Goal: Transaction & Acquisition: Purchase product/service

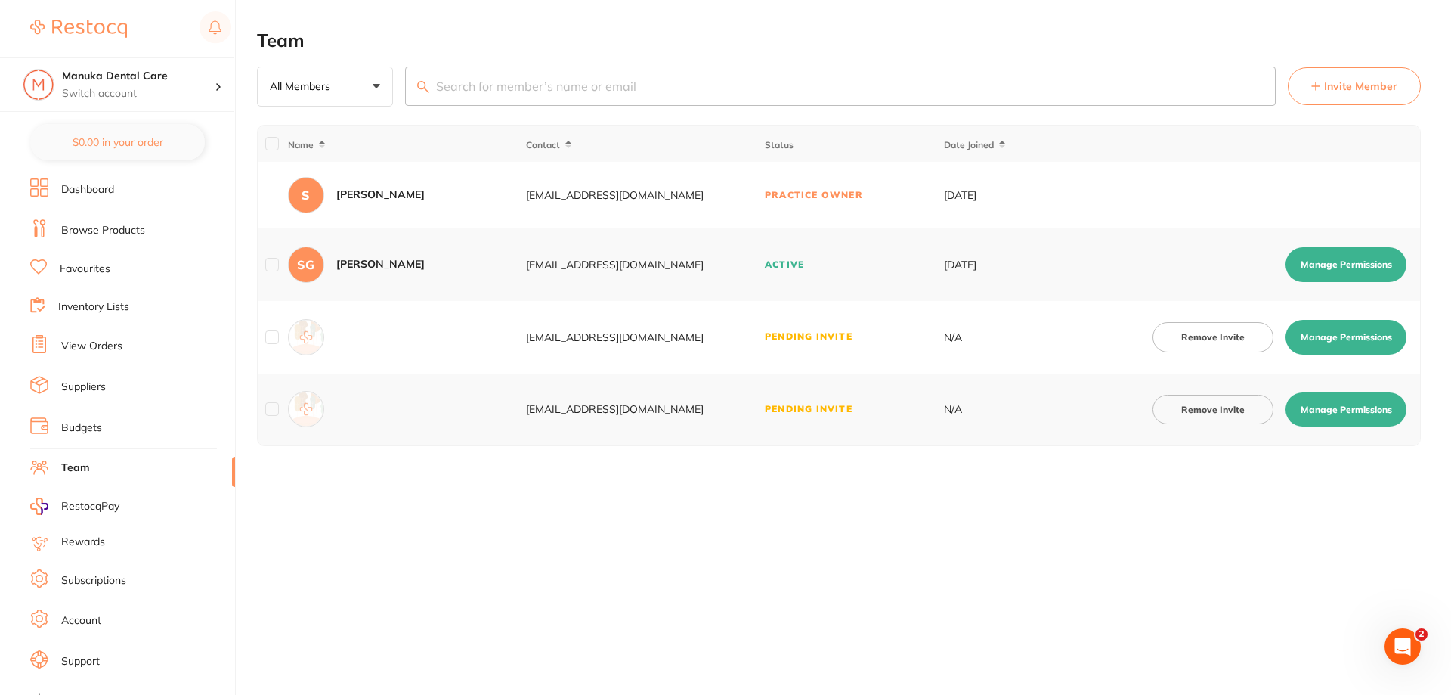
click at [103, 231] on link "Browse Products" at bounding box center [103, 230] width 84 height 15
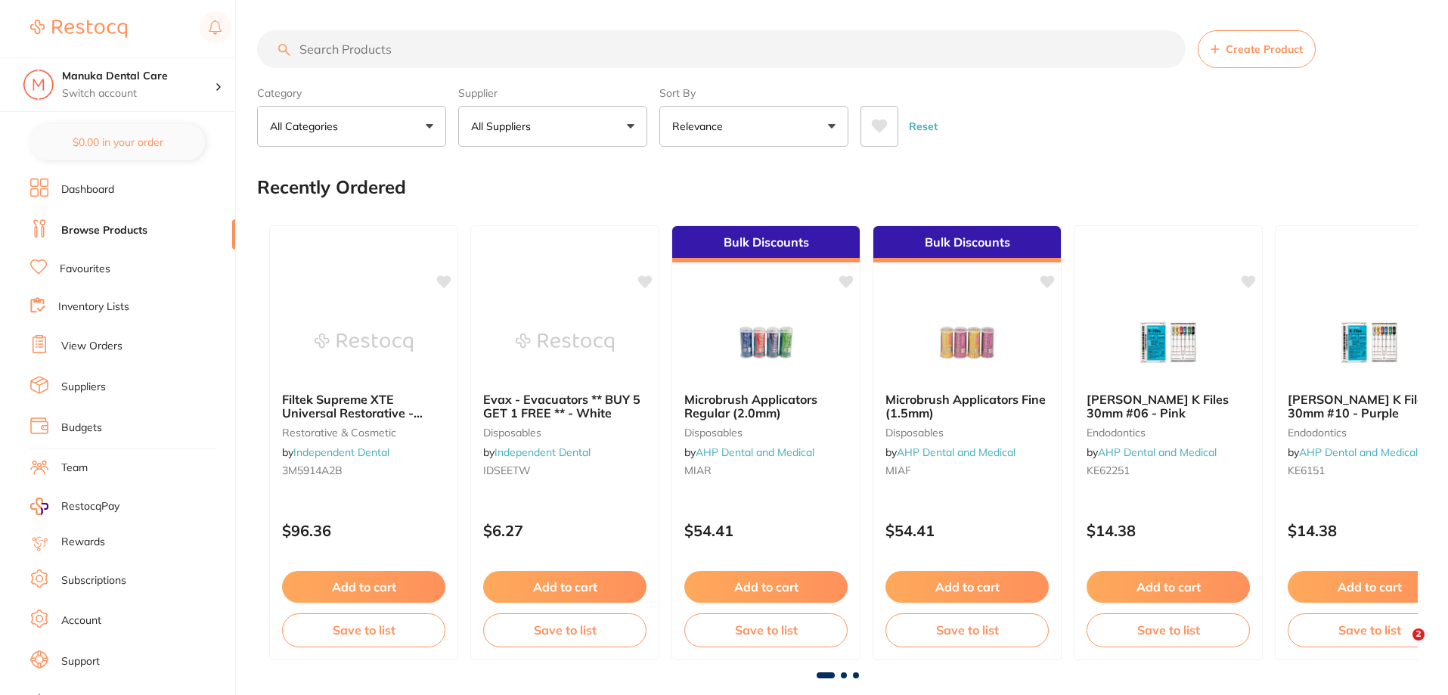
click at [345, 51] on input "search" at bounding box center [721, 49] width 928 height 38
paste input "A-dec EasyFlex High-Volume Evacuation"
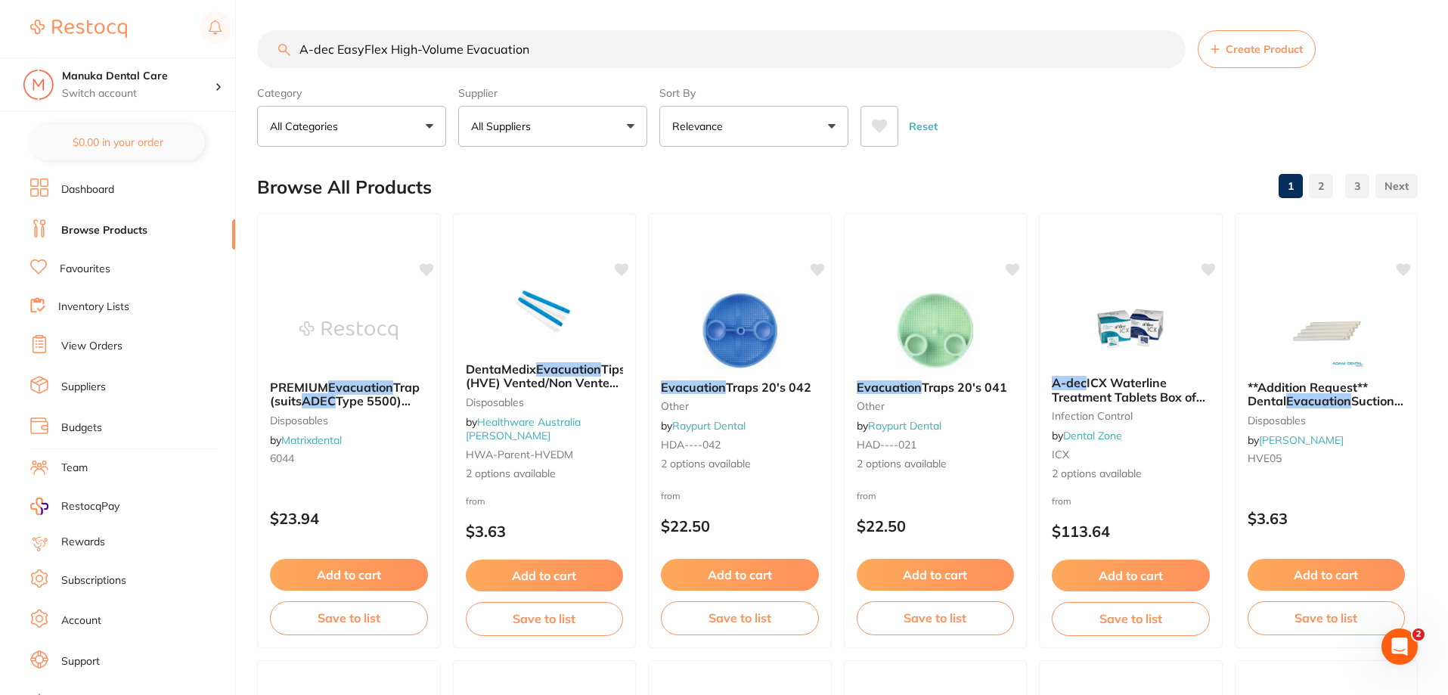
drag, startPoint x: 389, startPoint y: 51, endPoint x: 272, endPoint y: 51, distance: 116.4
click at [272, 51] on input "A-dec EasyFlex High-Volume Evacuation" at bounding box center [721, 49] width 928 height 38
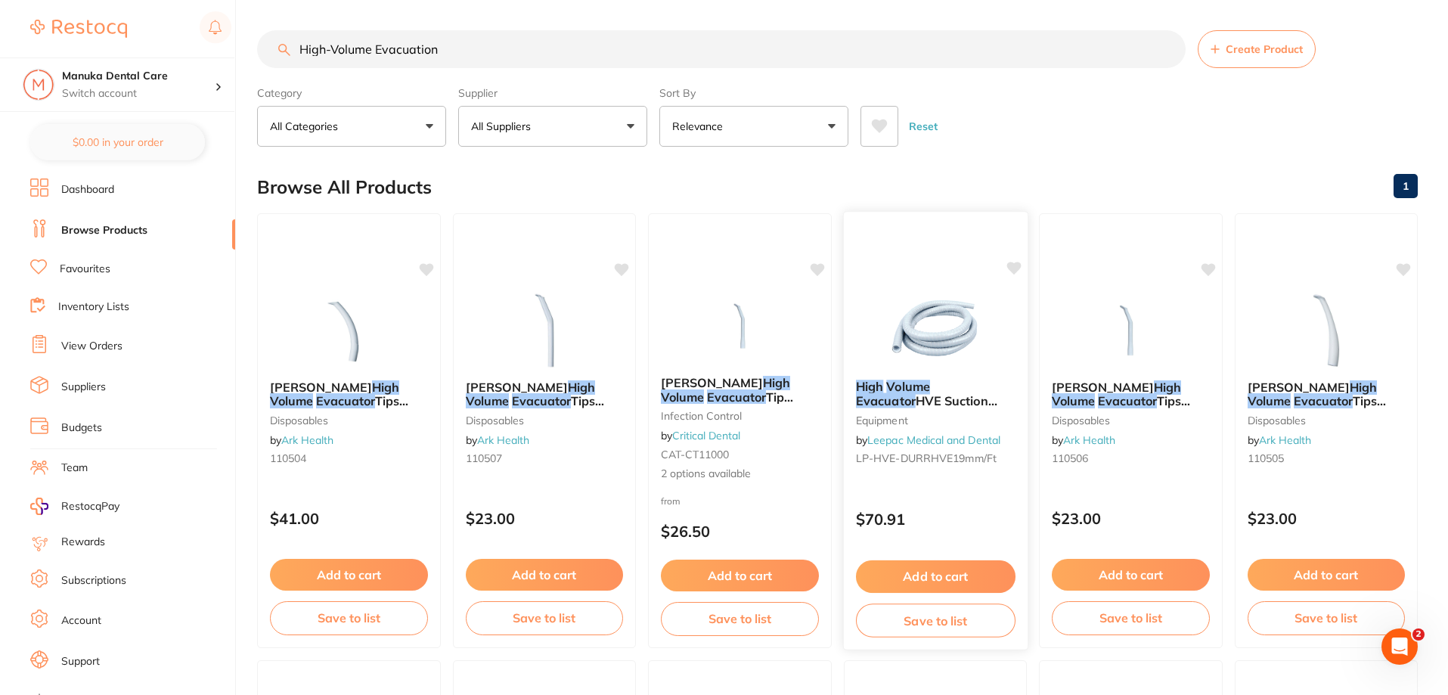
click at [915, 393] on em "Evacuator" at bounding box center [885, 400] width 60 height 15
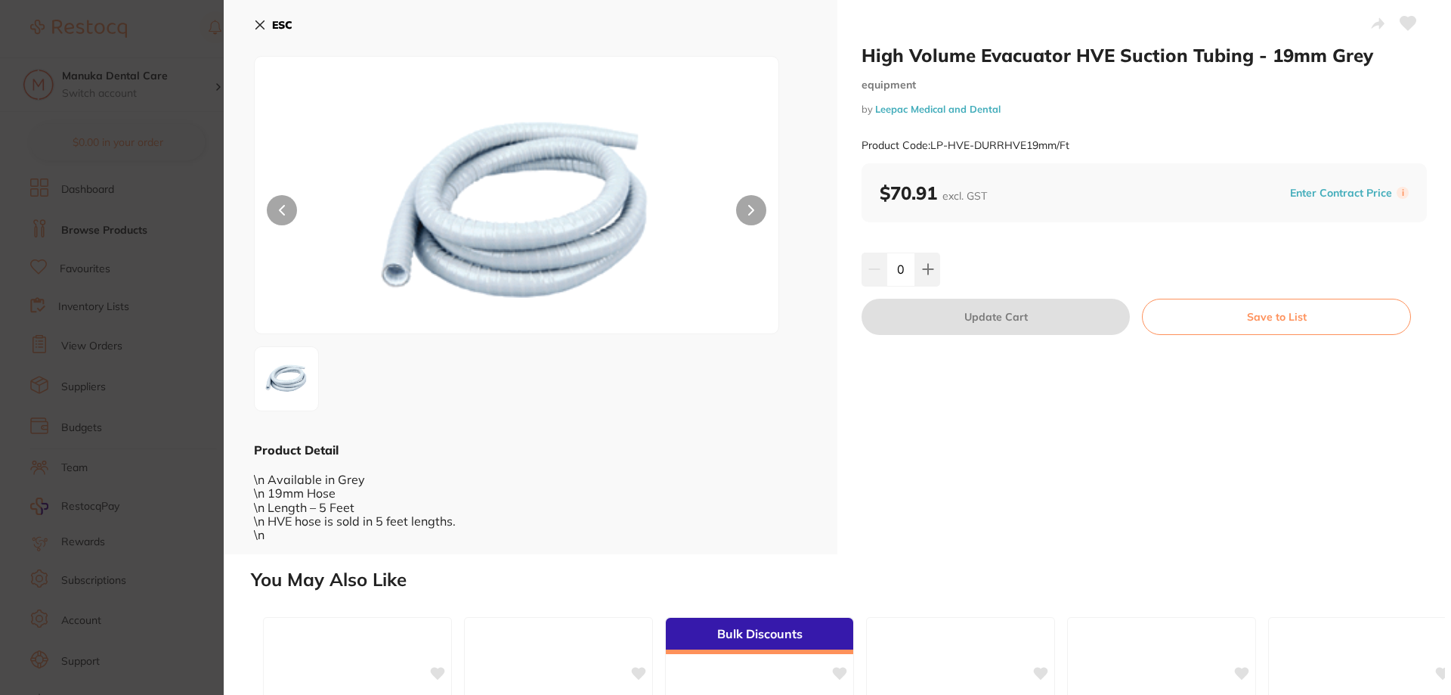
click at [758, 208] on button at bounding box center [751, 210] width 30 height 30
click at [38, 215] on section "High Volume Evacuator HVE Suction Tubing - 19mm Grey equipment by Leepac Medica…" at bounding box center [725, 347] width 1451 height 695
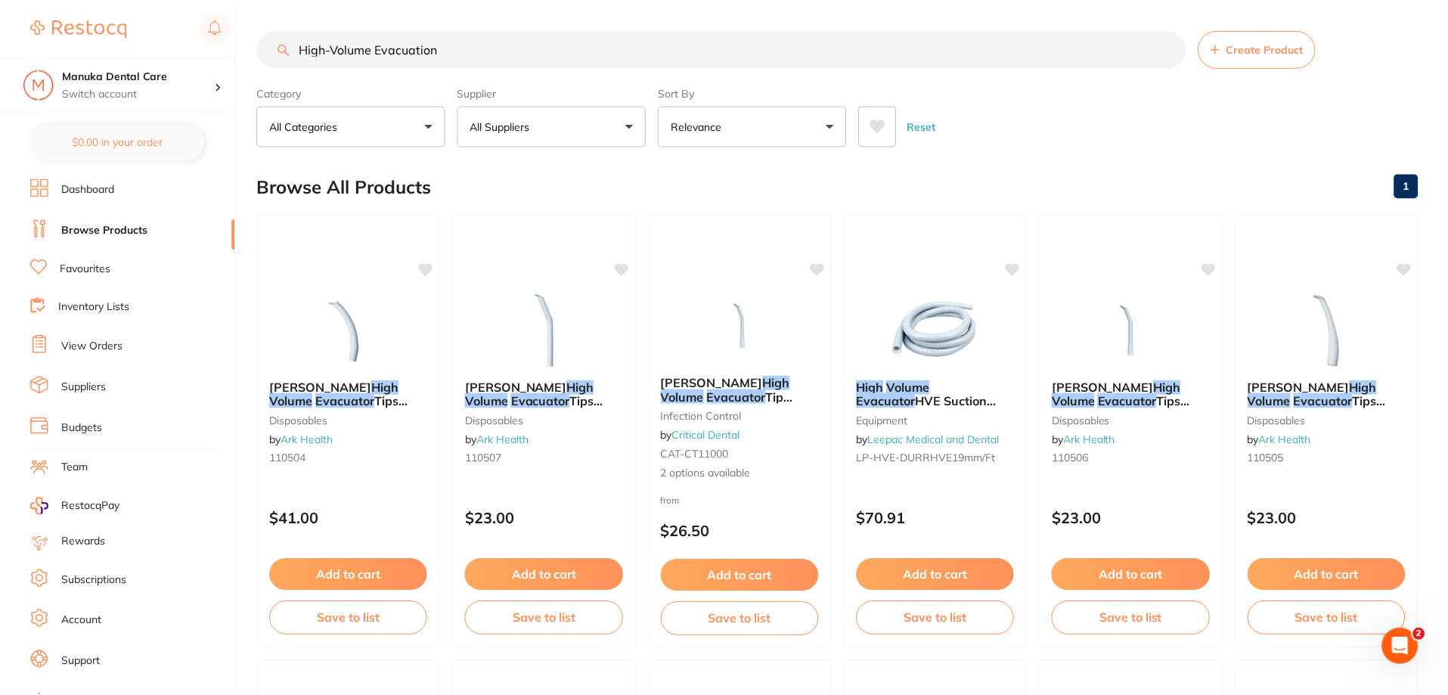
scroll to position [2, 0]
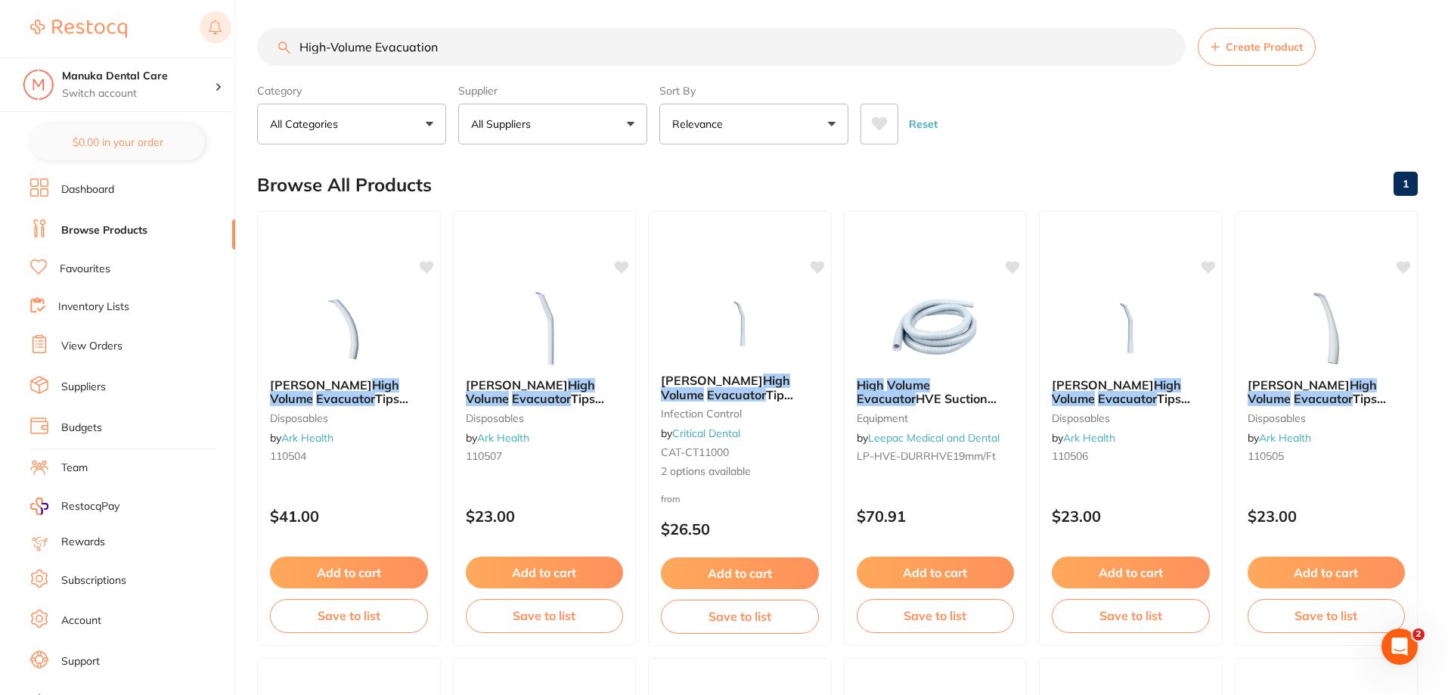
drag, startPoint x: 472, startPoint y: 61, endPoint x: 212, endPoint y: 19, distance: 263.5
click at [212, 19] on div "$140.48 Manuka Dental Care Switch account Manuka Dental Care $0.00 in your orde…" at bounding box center [724, 345] width 1448 height 695
type input "suction tubing"
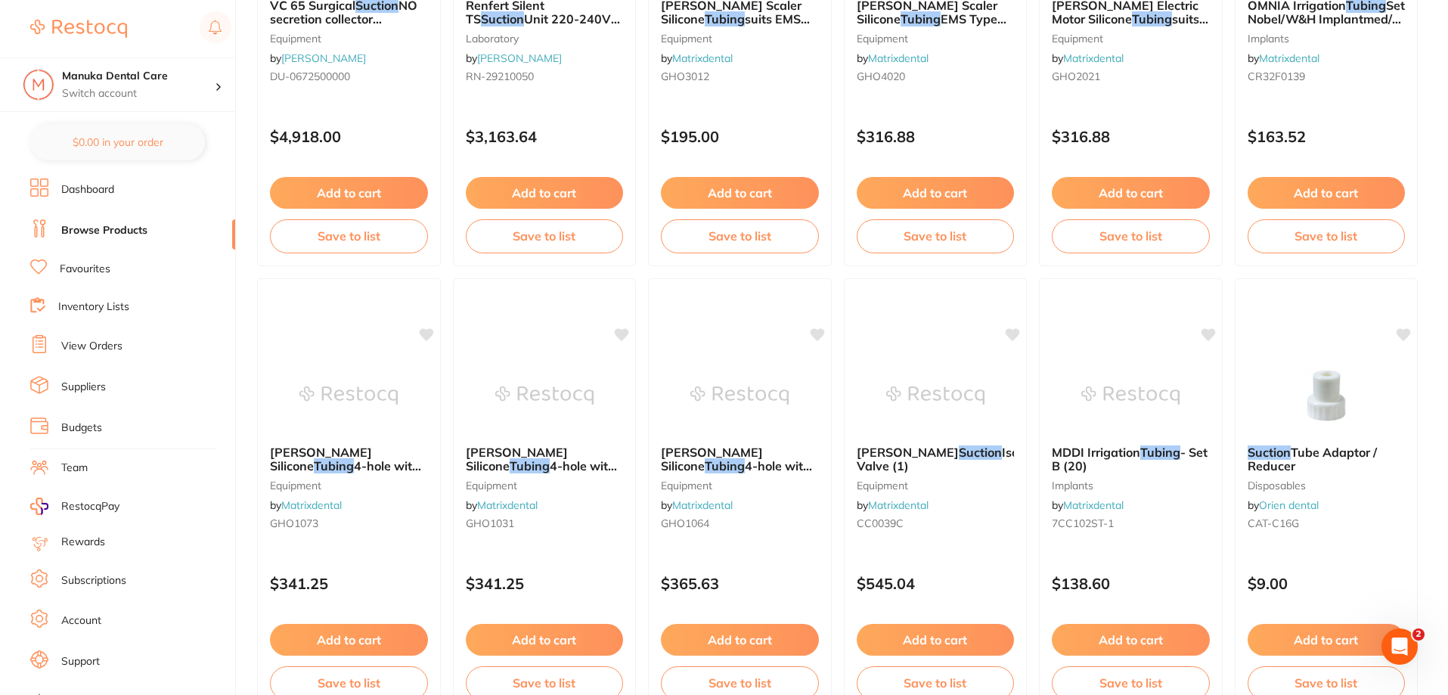
scroll to position [3606, 0]
